Goal: Task Accomplishment & Management: Complete application form

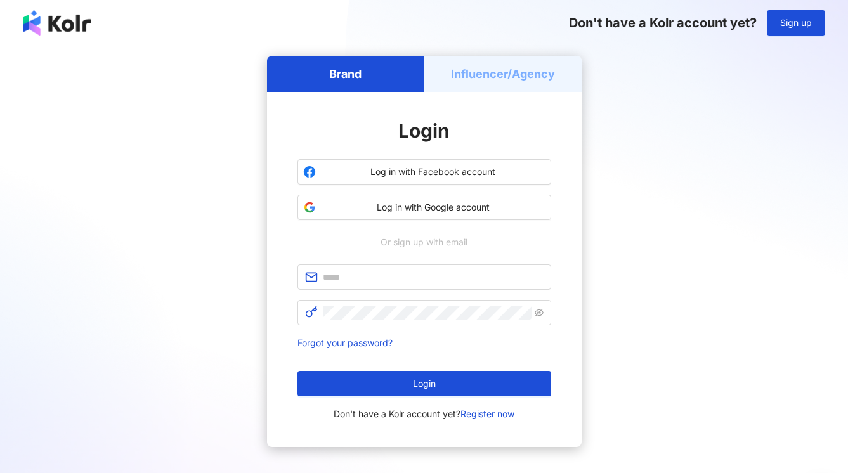
click at [442, 244] on span "Or sign up with email" at bounding box center [424, 242] width 105 height 14
click at [526, 79] on h5 "Influencer/Agency" at bounding box center [503, 74] width 104 height 16
click at [389, 81] on div "Brand" at bounding box center [345, 74] width 157 height 36
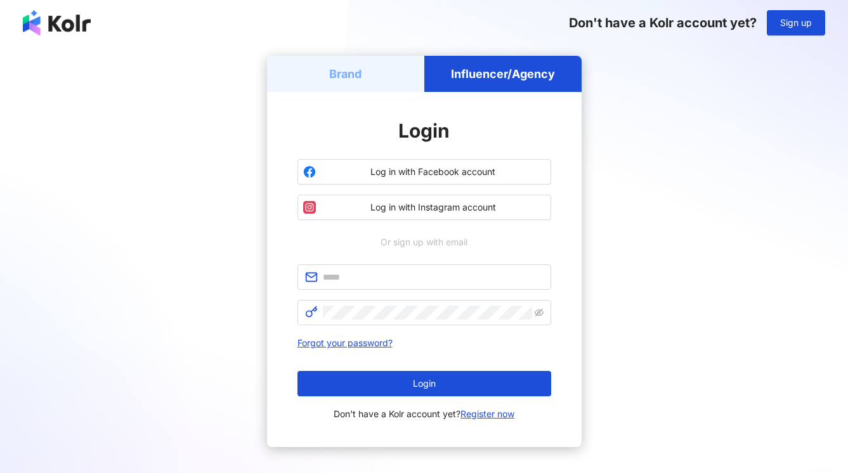
click at [496, 66] on h5 "Influencer/Agency" at bounding box center [503, 74] width 104 height 16
click at [367, 90] on div "Brand" at bounding box center [345, 74] width 157 height 36
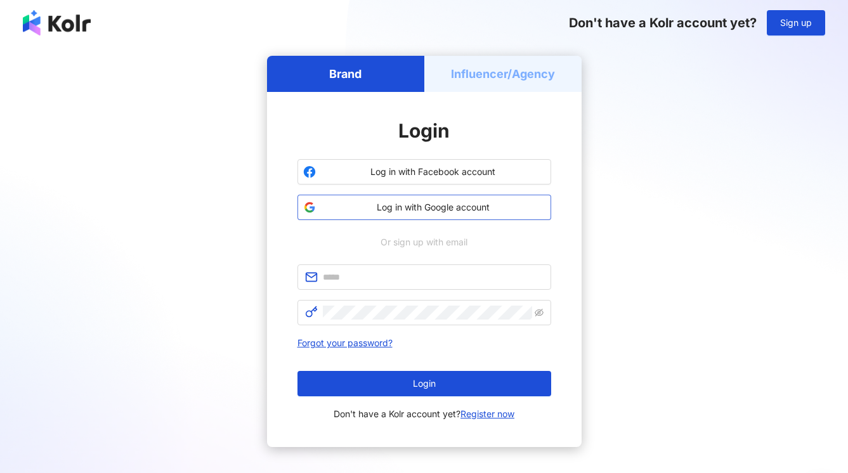
scroll to position [69, 0]
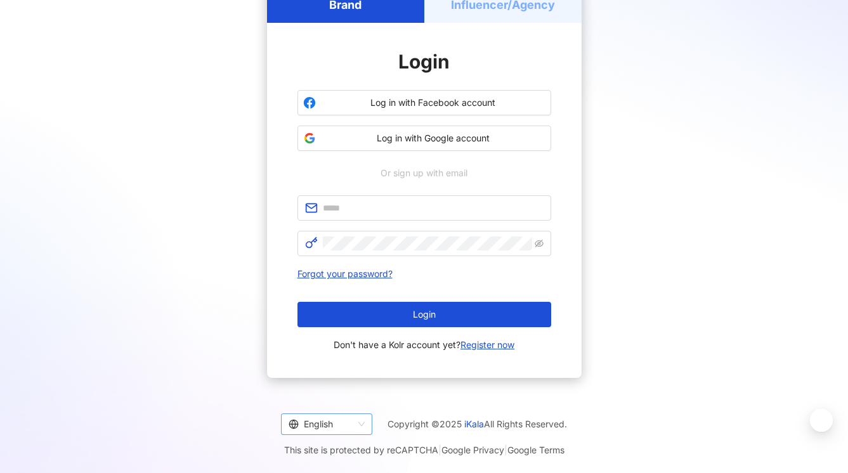
click at [345, 424] on div "English" at bounding box center [321, 424] width 65 height 20
click at [669, 370] on div "Brand Influencer/Agency Login Log in with Facebook account Log in with Google a…" at bounding box center [423, 182] width 817 height 391
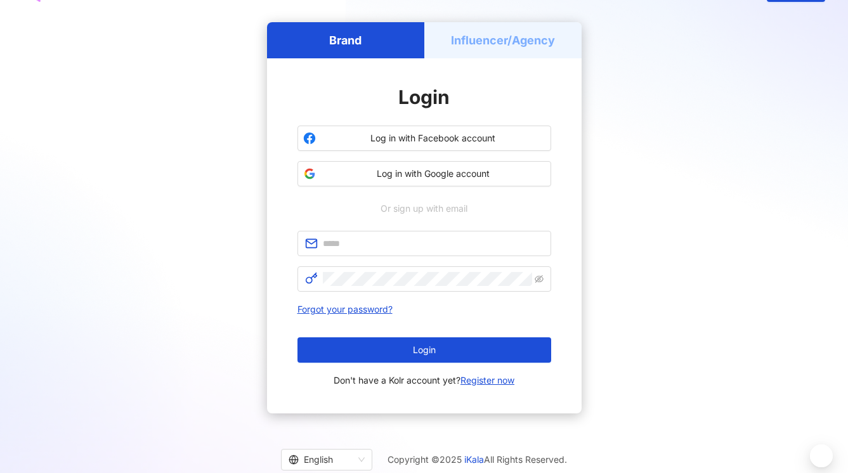
scroll to position [0, 0]
